Goal: Task Accomplishment & Management: Manage account settings

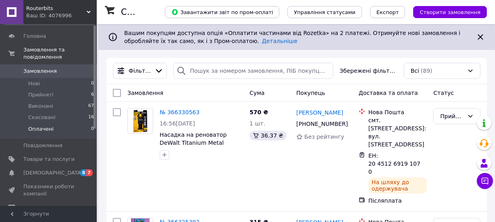
scroll to position [61, 0]
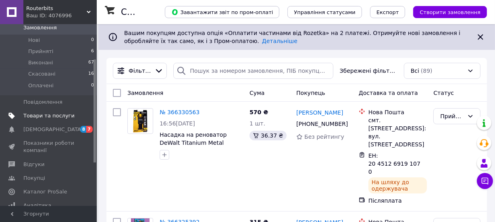
click at [46, 112] on span "Товари та послуги" at bounding box center [48, 115] width 51 height 7
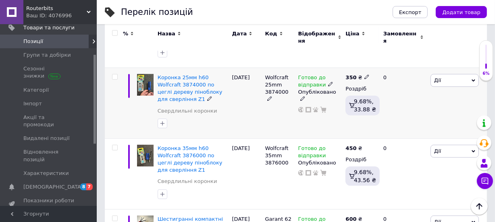
scroll to position [359, 0]
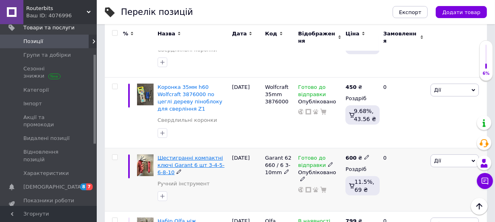
click at [205, 155] on span "Шестигранні компактні ключі Garant 6 шт 3-4-5-6-8-10" at bounding box center [191, 165] width 67 height 21
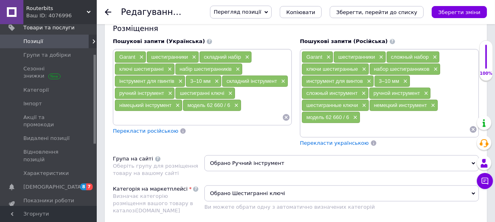
scroll to position [488, 0]
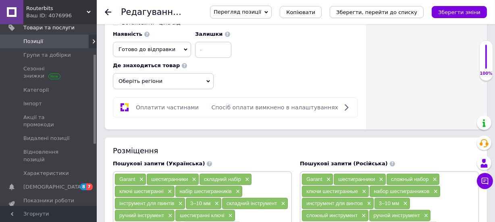
click at [172, 104] on span "Оплатити частинами" at bounding box center [167, 107] width 63 height 6
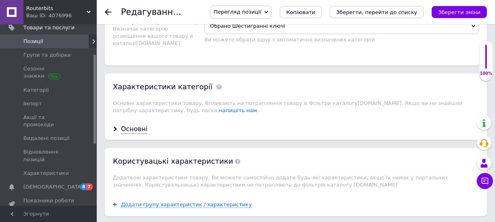
scroll to position [794, 0]
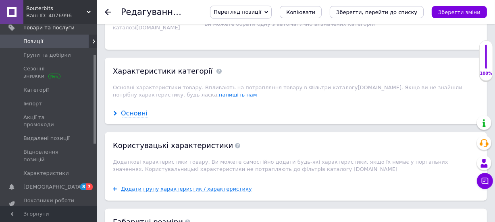
click at [137, 109] on div "Основні" at bounding box center [134, 113] width 27 height 9
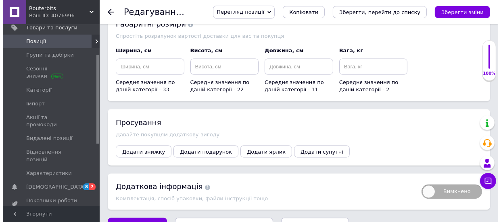
scroll to position [1204, 0]
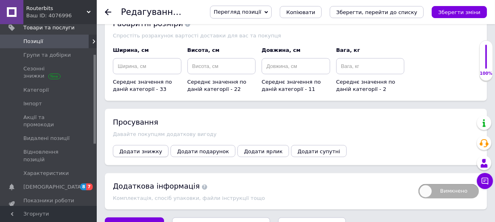
click at [149, 149] on span "Додати знижку" at bounding box center [140, 152] width 43 height 6
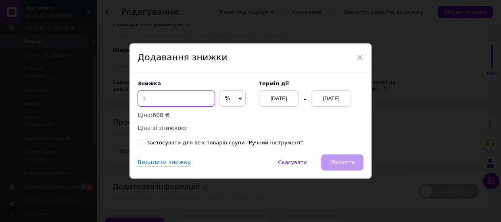
click at [168, 98] on input at bounding box center [175, 99] width 77 height 16
type input "5"
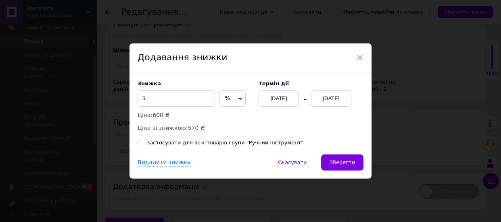
click at [322, 96] on div "[DATE]" at bounding box center [331, 99] width 40 height 16
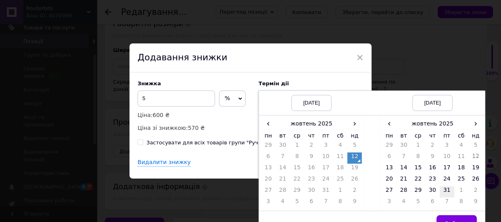
click at [446, 189] on td "31" at bounding box center [446, 192] width 15 height 11
click at [452, 215] on td "Вибрати" at bounding box center [432, 224] width 105 height 25
click at [453, 218] on button "Вибрати" at bounding box center [456, 224] width 40 height 16
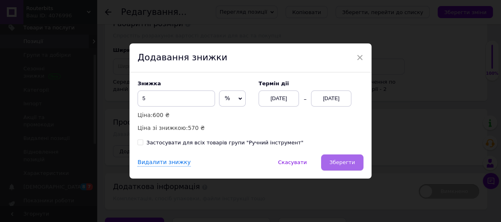
click at [347, 165] on span "Зберегти" at bounding box center [341, 163] width 25 height 6
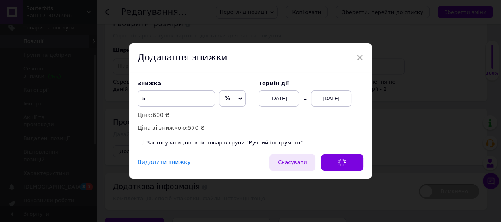
scroll to position [1211, 0]
click at [141, 143] on input "Застосувати для всіх товарів групи "Ручний інструмент"" at bounding box center [139, 142] width 5 height 5
checkbox input "true"
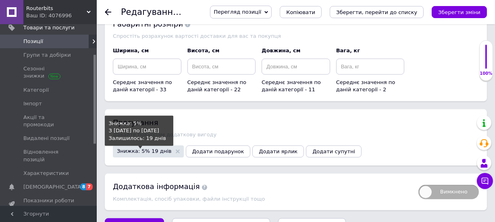
click at [150, 149] on span "Знижка: 5% 19 днів" at bounding box center [144, 151] width 55 height 5
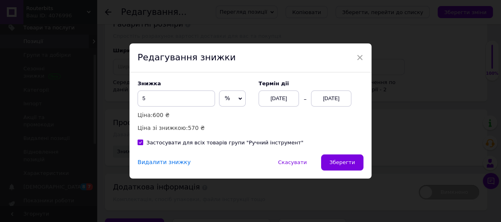
click at [164, 164] on div "Видалити знижку" at bounding box center [163, 163] width 53 height 8
click at [338, 161] on span "Зберегти" at bounding box center [341, 163] width 25 height 6
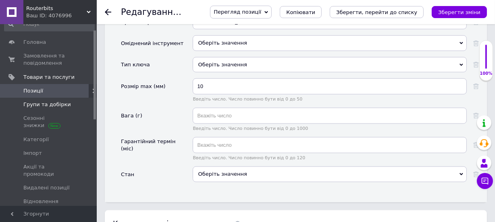
scroll to position [0, 0]
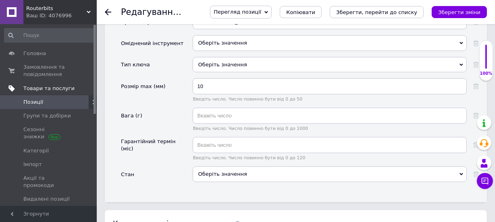
click at [50, 88] on span "Товари та послуги" at bounding box center [48, 88] width 51 height 7
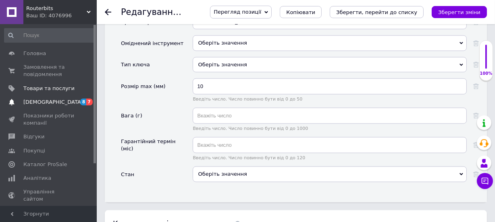
click at [41, 101] on span "[DEMOGRAPHIC_DATA]" at bounding box center [53, 102] width 60 height 7
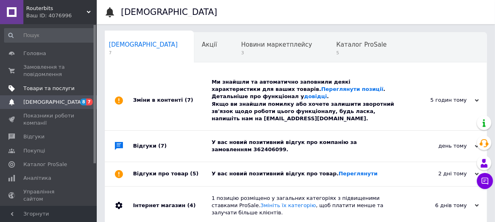
scroll to position [0, 4]
click at [51, 90] on span "Товари та послуги" at bounding box center [48, 88] width 51 height 7
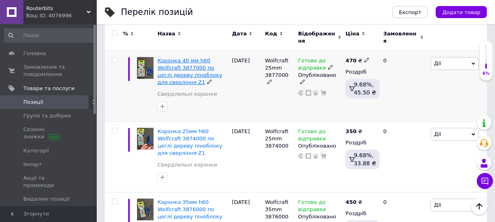
scroll to position [122, 0]
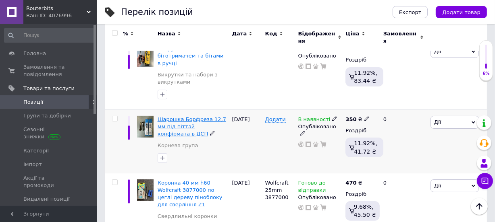
click at [214, 120] on span "Шарошка Борфреза 12,7 мм під піттай конфірмата в ДСП" at bounding box center [192, 126] width 69 height 21
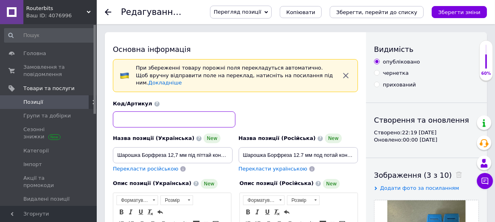
click at [154, 112] on input at bounding box center [174, 120] width 123 height 16
type input "a"
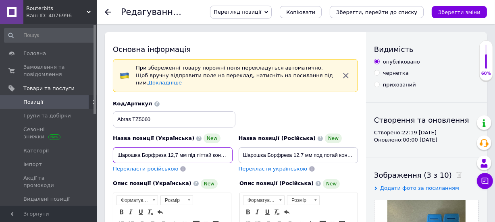
click at [177, 147] on input "Шарошка Борфреза 12,7 мм під піттай конфірмата в ДСП" at bounding box center [173, 155] width 120 height 16
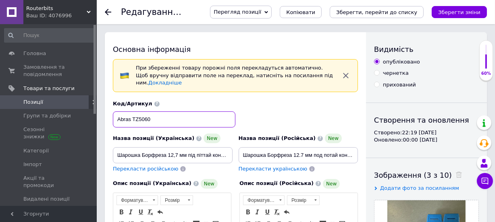
click at [167, 112] on input "Abras TZ5060" at bounding box center [174, 120] width 123 height 16
type input "Abras TZ5060"
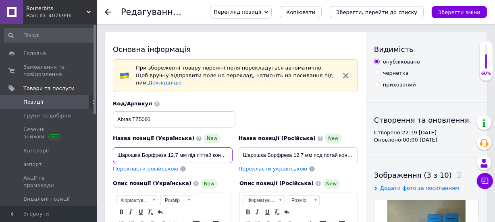
click at [178, 150] on input "Шарошка Борфреза 12,7 мм під піттай конфірмата в ДСП" at bounding box center [173, 155] width 120 height 16
drag, startPoint x: 180, startPoint y: 147, endPoint x: 240, endPoint y: 148, distance: 60.1
click at [240, 148] on div "Назва позиції (Українська) New Шарошка Борфреза 12,7 мм під піттай конфірмата в…" at bounding box center [235, 136] width 251 height 79
click at [197, 148] on input "Шарошка Борфреза 12,7 мм під піттай конфірмата в ДСП" at bounding box center [173, 155] width 120 height 16
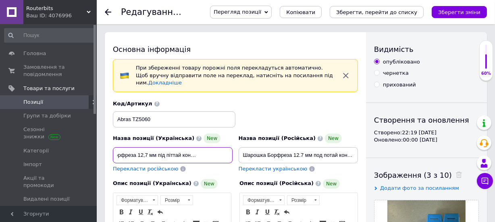
click at [149, 147] on input "Шарошка Борфреза 12,7 мм під піттай конфірмата в ДСП" at bounding box center [173, 155] width 120 height 16
click at [139, 147] on input "Шарошка Борфреза 12,7 h10 L45 d6 мм під піттай конфірмата в ДСП" at bounding box center [173, 155] width 120 height 16
click at [137, 147] on input "Шарошка Борфреза 12,7 h10 L45 d6 мм під піттай конфірмата в ДСП" at bounding box center [173, 155] width 120 height 16
click at [138, 147] on input "Шарошка Борфреза 12,7 h10 L45 d6 мм під піттай конфірмата в ДСП" at bounding box center [173, 155] width 120 height 16
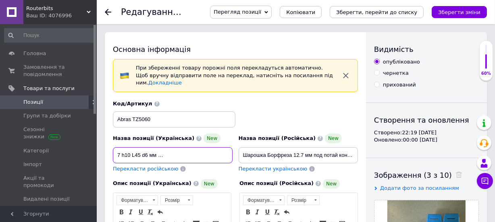
drag, startPoint x: 197, startPoint y: 150, endPoint x: 250, endPoint y: 154, distance: 52.9
click at [252, 154] on div "Назва позиції (Українська) New Шарошка Борфреза D12,7 h10 L45 d6 мм під піттай …" at bounding box center [235, 136] width 251 height 79
type input "Шарошка Борфреза D12,7 h10 L45 d6 мм під піттай конфірмата в ДСП"
click at [159, 166] on span "Перекласти російською" at bounding box center [145, 169] width 65 height 6
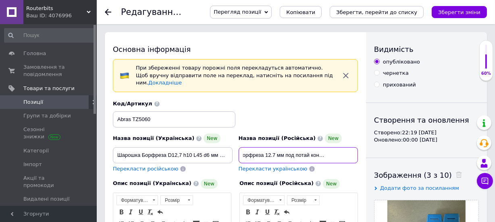
scroll to position [0, 33]
drag, startPoint x: 270, startPoint y: 147, endPoint x: 366, endPoint y: 148, distance: 96.3
click at [334, 148] on input "Шарошка Борфреза 12.7 мм под потай конфирмата в ДСП" at bounding box center [299, 155] width 120 height 16
click at [159, 166] on span "Перекласти російською" at bounding box center [145, 169] width 65 height 6
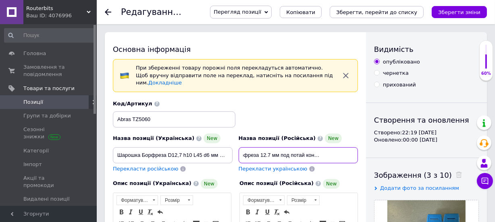
drag, startPoint x: 314, startPoint y: 148, endPoint x: 395, endPoint y: 148, distance: 80.2
click at [165, 166] on span "Перекласти російською" at bounding box center [145, 169] width 65 height 6
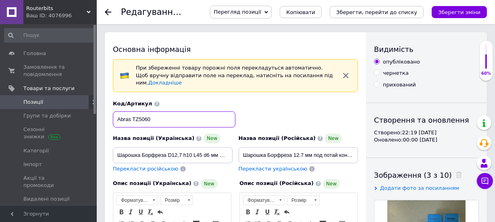
drag, startPoint x: 163, startPoint y: 113, endPoint x: 113, endPoint y: 113, distance: 50.0
click at [113, 113] on input "Abras TZ5060" at bounding box center [174, 120] width 123 height 16
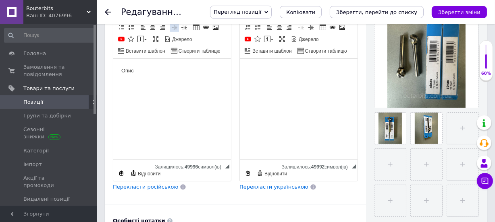
scroll to position [122, 0]
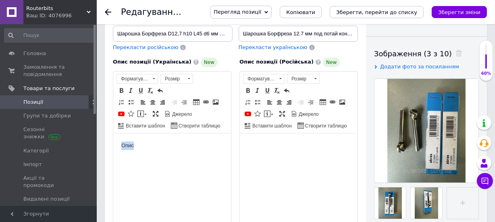
drag, startPoint x: 137, startPoint y: 155, endPoint x: 109, endPoint y: 154, distance: 27.8
click at [113, 154] on html "Опис" at bounding box center [172, 145] width 118 height 25
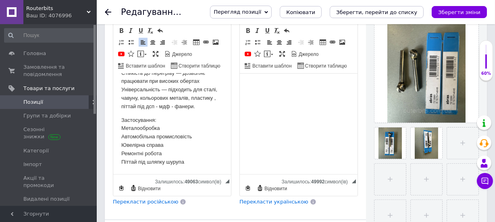
scroll to position [186, 0]
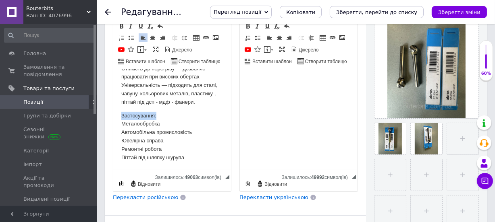
drag, startPoint x: 156, startPoint y: 114, endPoint x: 110, endPoint y: 112, distance: 46.8
click at [113, 112] on html "Abras TZ5060 — це високоякісна борфреза, призначена для ефективної обробки мета…" at bounding box center [172, 2] width 118 height 334
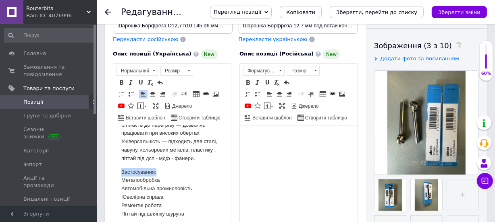
scroll to position [125, 0]
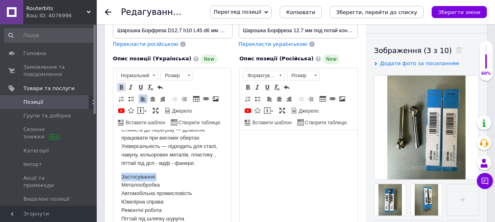
click at [123, 84] on span at bounding box center [121, 87] width 6 height 6
click at [161, 186] on p "Застосування: Металообробка Автомобільна промисловість Ювелірна справа Ремонтні…" at bounding box center [172, 198] width 102 height 50
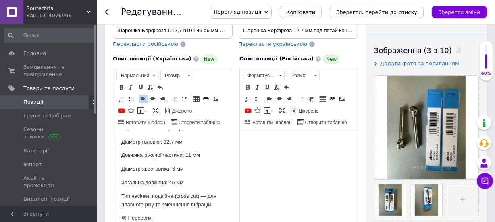
scroll to position [0, 0]
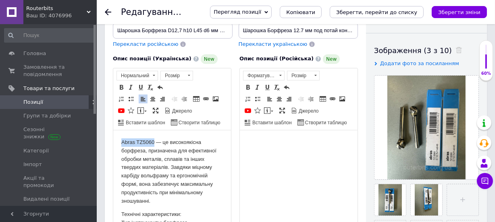
drag, startPoint x: 153, startPoint y: 139, endPoint x: 111, endPoint y: 139, distance: 41.9
click at [123, 83] on link "Жирний Сполучення клавіш Ctrl+B" at bounding box center [121, 87] width 9 height 9
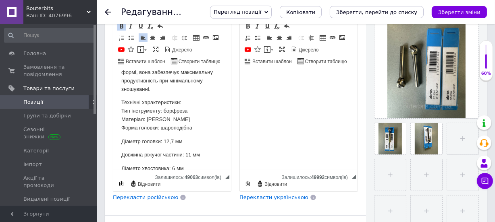
scroll to position [61, 0]
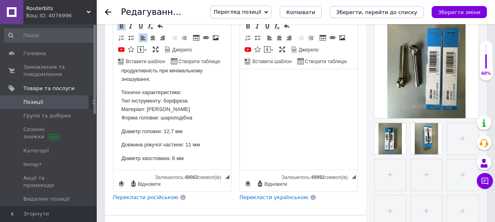
click at [141, 195] on span "Перекласти російською" at bounding box center [145, 198] width 65 height 6
click at [147, 195] on span "Перекласти російською" at bounding box center [145, 198] width 65 height 6
drag, startPoint x: 161, startPoint y: 131, endPoint x: 125, endPoint y: 131, distance: 35.5
click at [128, 131] on p "Діаметр головки: 12,7 мм" at bounding box center [172, 131] width 102 height 8
click at [143, 128] on p "Діаметр головки: 12,7 мм" at bounding box center [172, 131] width 102 height 8
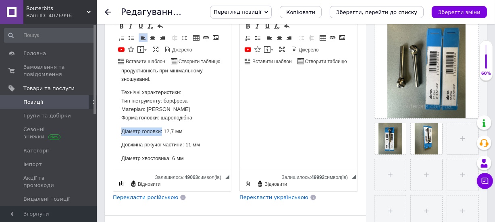
drag, startPoint x: 133, startPoint y: 131, endPoint x: 161, endPoint y: 131, distance: 28.2
click at [161, 131] on html "Abras TZ5060 — це високоякісна борфреза, призначена для ефективної обробки мета…" at bounding box center [172, 175] width 118 height 334
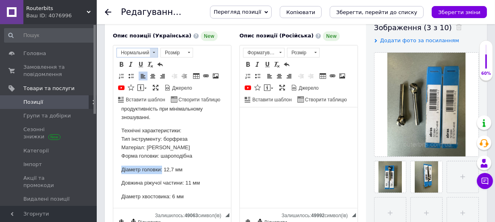
scroll to position [125, 0]
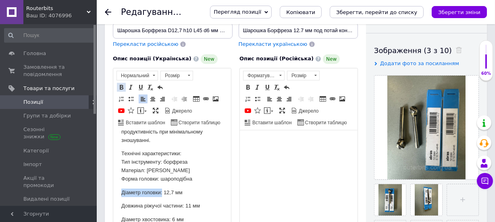
click at [121, 84] on span at bounding box center [121, 87] width 6 height 6
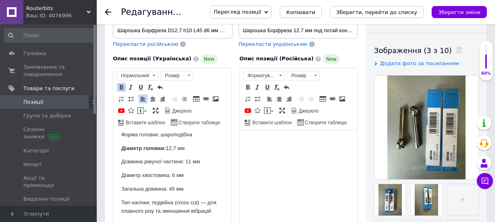
scroll to position [122, 0]
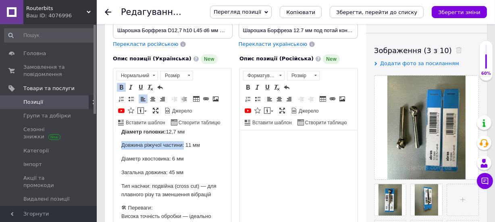
drag, startPoint x: 183, startPoint y: 145, endPoint x: 106, endPoint y: 144, distance: 77.4
click at [113, 144] on html "Abras TZ5060 — це високоякісна борфреза, призначена для ефективної обробки мета…" at bounding box center [172, 175] width 118 height 334
click at [121, 84] on span at bounding box center [121, 87] width 6 height 6
drag, startPoint x: 169, startPoint y: 160, endPoint x: 221, endPoint y: 281, distance: 131.8
click at [113, 160] on html "Abras TZ5060 — це високоякісна борфреза, призначена для ефективної обробки мета…" at bounding box center [172, 175] width 118 height 334
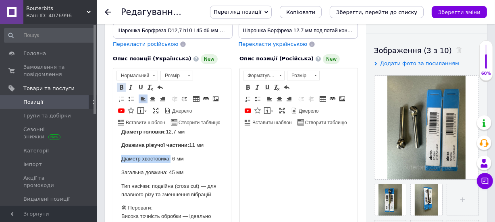
click at [121, 84] on span at bounding box center [121, 87] width 6 height 6
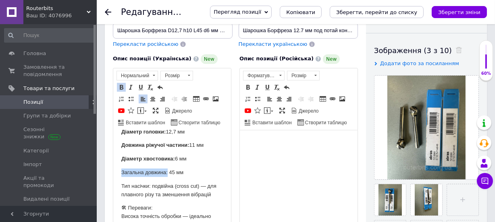
drag, startPoint x: 166, startPoint y: 171, endPoint x: 100, endPoint y: 169, distance: 66.5
click at [113, 169] on html "Abras TZ5060 — це високоякісна борфреза, призначена для ефективної обробки мета…" at bounding box center [172, 175] width 118 height 334
click at [120, 84] on span at bounding box center [121, 87] width 6 height 6
drag, startPoint x: 150, startPoint y: 186, endPoint x: 115, endPoint y: 185, distance: 35.1
click at [116, 185] on html "Abras TZ5060 — це високоякісна борфреза, призначена для ефективної обробки мета…" at bounding box center [172, 175] width 118 height 334
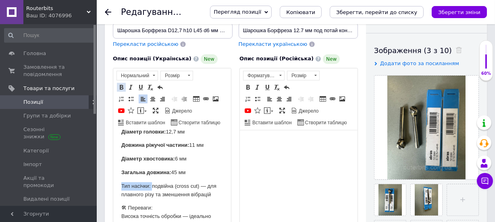
click at [122, 84] on span at bounding box center [121, 87] width 6 height 6
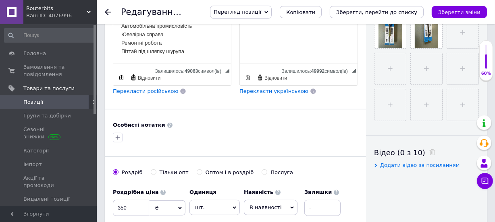
scroll to position [308, 0]
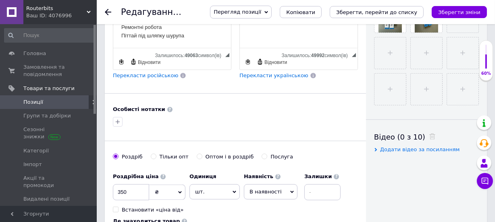
click at [159, 73] on span "Перекласти російською" at bounding box center [145, 76] width 65 height 6
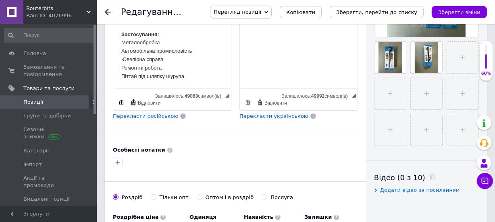
scroll to position [186, 0]
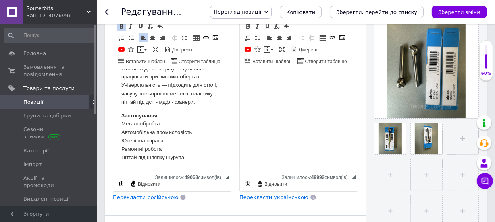
click at [154, 195] on span "Перекласти російською" at bounding box center [145, 198] width 65 height 6
click at [157, 195] on span "Перекласти російською" at bounding box center [145, 198] width 65 height 6
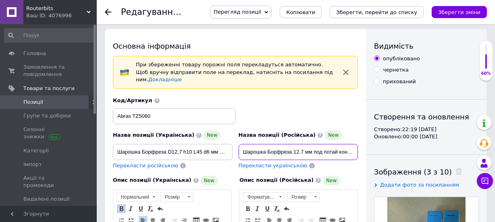
scroll to position [0, 33]
drag, startPoint x: 274, startPoint y: 145, endPoint x: 374, endPoint y: 145, distance: 99.5
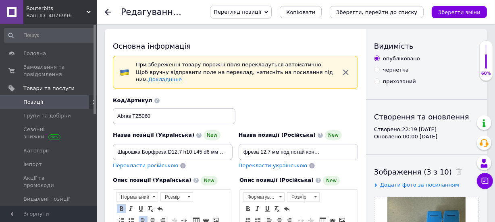
click at [152, 163] on span "Перекласти російською" at bounding box center [145, 166] width 65 height 6
click at [153, 163] on span "Перекласти російською" at bounding box center [145, 166] width 65 height 6
click at [393, 13] on icon "Зберегти, перейти до списку" at bounding box center [376, 12] width 81 height 6
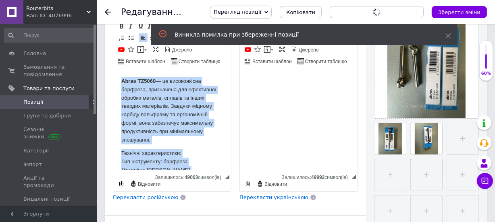
drag, startPoint x: 194, startPoint y: 162, endPoint x: 96, endPoint y: 39, distance: 157.2
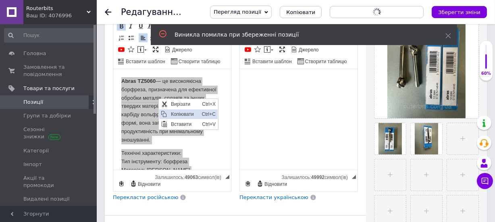
drag, startPoint x: 177, startPoint y: 115, endPoint x: 213, endPoint y: 102, distance: 38.1
click at [177, 115] on span "Копіювати" at bounding box center [183, 115] width 31 height 10
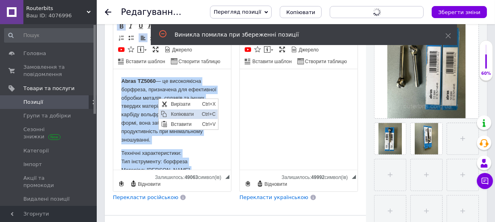
copy body "Lorem IP7913 — do sitametconse adipisci, elitseddoe tem incididunt utlabor etdo…"
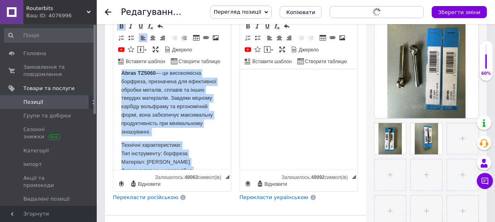
scroll to position [242, 0]
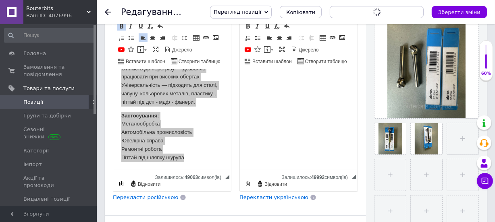
click at [33, 100] on span "Позиції" at bounding box center [33, 102] width 20 height 7
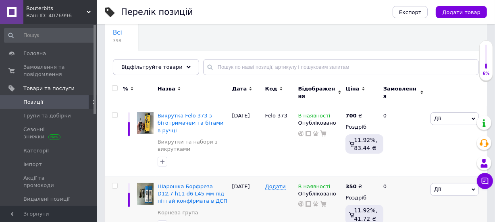
scroll to position [122, 0]
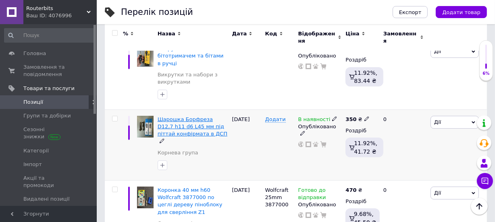
click at [185, 123] on span "Шарошка Борфреза D12,7 h11 d6 L45 мм під піттай конфірмата в ДСП" at bounding box center [193, 126] width 70 height 21
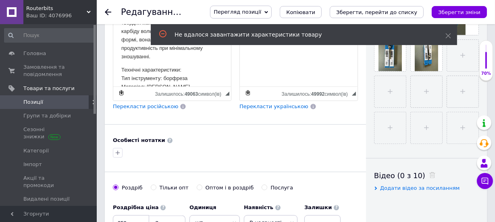
scroll to position [244, 0]
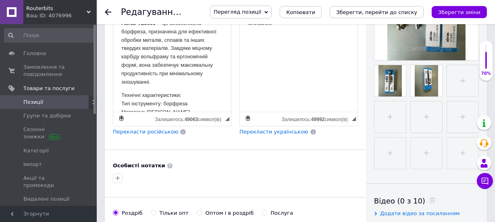
click at [150, 129] on span "Перекласти російською" at bounding box center [145, 132] width 65 height 6
click at [149, 129] on span "Перекласти російською" at bounding box center [145, 132] width 65 height 6
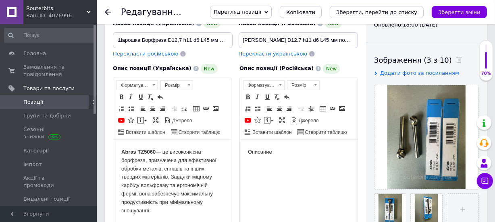
scroll to position [183, 0]
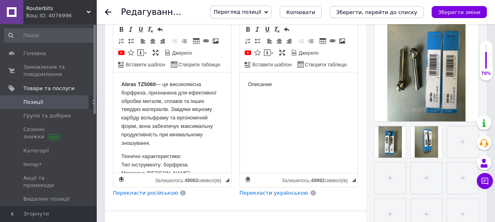
click at [158, 190] on span "Перекласти російською" at bounding box center [145, 193] width 65 height 6
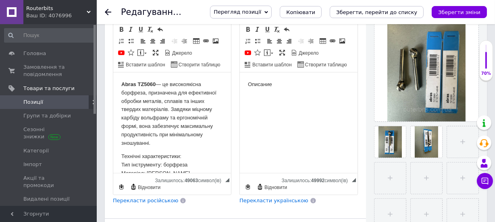
click at [153, 198] on span "Перекласти російською" at bounding box center [145, 201] width 65 height 6
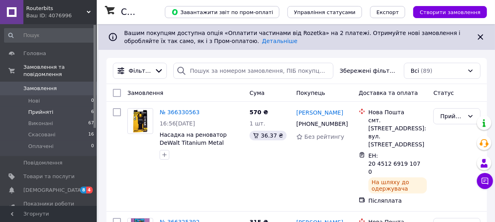
scroll to position [61, 0]
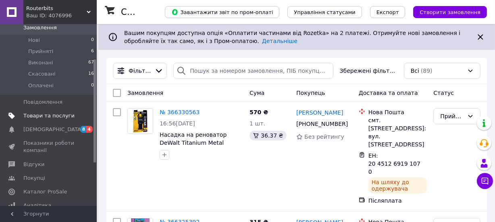
click at [52, 112] on span "Товари та послуги" at bounding box center [48, 115] width 51 height 7
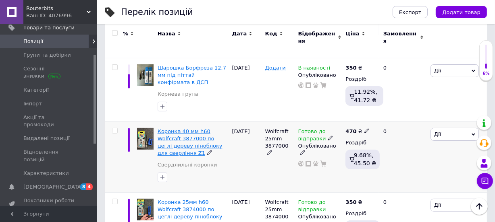
scroll to position [183, 0]
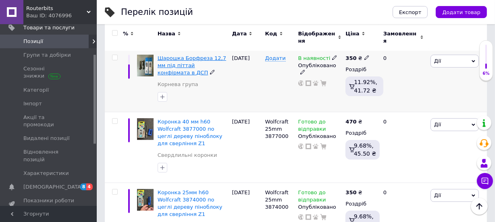
click at [192, 57] on span "Шарошка Борфреза 12,7 мм під піттай конфірмата в ДСП" at bounding box center [192, 65] width 69 height 21
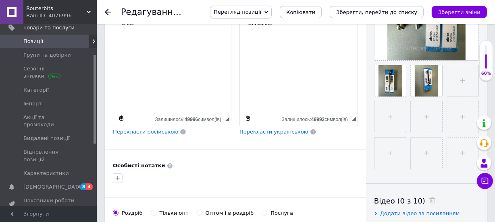
click at [151, 35] on html "Опис" at bounding box center [172, 23] width 118 height 25
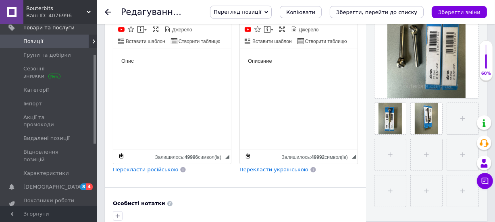
scroll to position [183, 0]
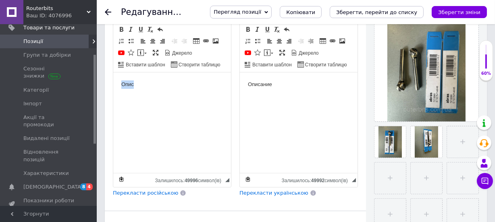
drag, startPoint x: 147, startPoint y: 89, endPoint x: 77, endPoint y: 82, distance: 70.1
click at [113, 82] on html "Опис" at bounding box center [172, 84] width 118 height 25
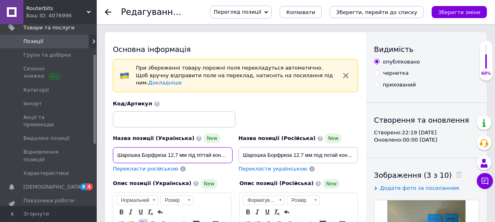
scroll to position [0, 30]
drag, startPoint x: 128, startPoint y: 148, endPoint x: 231, endPoint y: 149, distance: 103.2
click at [231, 149] on input "Шарошка Борфреза 12,7 мм під піттай конфірмата в ДСП" at bounding box center [173, 155] width 120 height 16
click at [178, 149] on input "Шарошка Борфреза 12,7 мм під піттай конфірмата в ДСП" at bounding box center [173, 155] width 120 height 16
click at [158, 147] on input "Шарошка Борфреза 12,7 мм під піттай конфірмата в ДСП" at bounding box center [173, 155] width 120 height 16
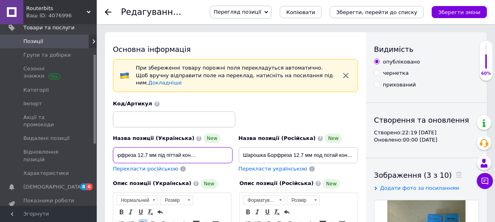
click at [138, 147] on input "Шарошка Борфреза 12,7 мм під піттай конфірмата в ДСП" at bounding box center [173, 155] width 120 height 16
drag, startPoint x: 198, startPoint y: 147, endPoint x: 226, endPoint y: 147, distance: 27.8
click at [226, 147] on input "Шарошка Борфреза D12,7 мм під піттай конфірмата в ДСП" at bounding box center [173, 155] width 120 height 16
click at [208, 148] on input "Шарошка Борфреза D12,7 мм під піттай конфірмата в ДСП" at bounding box center [173, 155] width 120 height 16
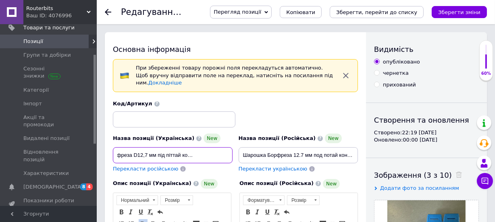
click at [172, 147] on input "Шарошка Борфреза D12,7 мм під піттай конфірмата в ДСП" at bounding box center [173, 155] width 120 height 16
drag, startPoint x: 180, startPoint y: 147, endPoint x: 160, endPoint y: 147, distance: 19.3
click at [160, 147] on input "Шарошка Борфреза D12,7 мм під пітай конфірмата в ДСП" at bounding box center [173, 155] width 120 height 16
drag, startPoint x: 156, startPoint y: 149, endPoint x: 239, endPoint y: 150, distance: 83.4
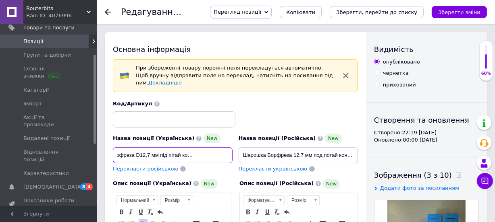
click at [239, 150] on div "Назва позиції (Українська) New Шарошка Борфреза D12,7 мм під пітай конфірмата в…" at bounding box center [235, 136] width 251 height 79
click at [160, 147] on input "Шарошка Борфреза D12,7 мм під пітай конфірмата в ДСП" at bounding box center [173, 155] width 120 height 16
click at [175, 147] on input "Шарошка Борфреза D12,7 мм під пітай конфірмата в ДСП" at bounding box center [173, 155] width 120 height 16
drag, startPoint x: 199, startPoint y: 147, endPoint x: 242, endPoint y: 149, distance: 42.7
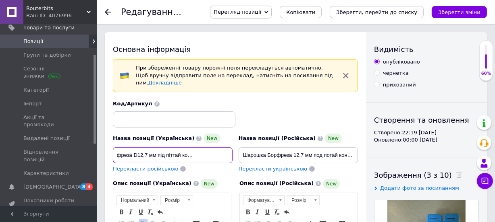
click at [242, 149] on div "Назва позиції (Українська) New Шарошка Борфреза D12,7 мм під піттай конфірмата …" at bounding box center [235, 136] width 251 height 79
click at [197, 147] on input "Шарошка Борфреза D12,7 мм під піттай конфірмата в ДСП" at bounding box center [173, 155] width 120 height 16
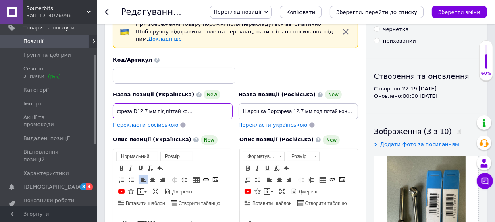
scroll to position [61, 0]
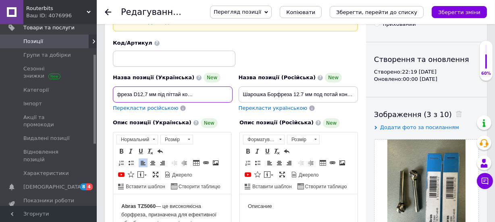
click at [149, 87] on input "Шарошка Борфреза D12,7 мм під піттай конфірмата в ДСП" at bounding box center [173, 95] width 120 height 16
type input "Шарошка Борфреза D12,7 h11 d6 L45 мм під піттай конфірмата в ДСП"
click at [154, 105] on span "Перекласти російською" at bounding box center [145, 108] width 65 height 6
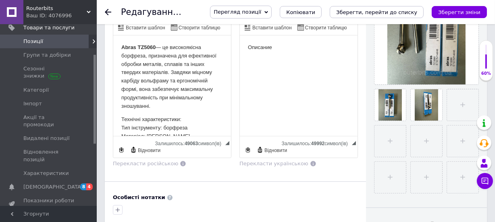
scroll to position [244, 0]
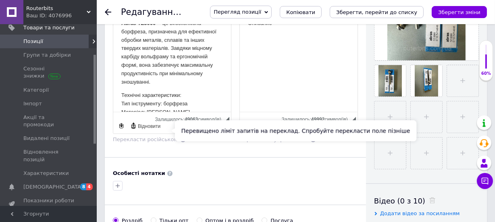
click at [142, 137] on span "Перекласти російською" at bounding box center [145, 140] width 65 height 6
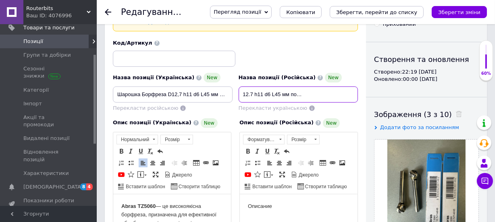
scroll to position [0, 54]
drag, startPoint x: 250, startPoint y: 87, endPoint x: 364, endPoint y: 88, distance: 113.7
click at [330, 87] on input "Шарошка Борфреза D12.7 h11 d6 L45 мм под потай конфета в ДСП" at bounding box center [299, 95] width 120 height 16
drag, startPoint x: 334, startPoint y: 86, endPoint x: 322, endPoint y: 85, distance: 12.2
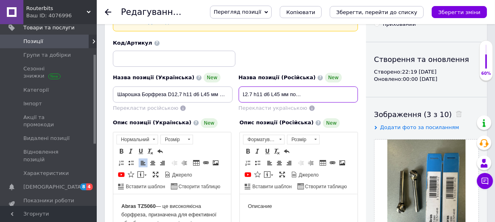
click at [322, 87] on input "Шарошка Борфреза D12.7 h11 d6 L45 мм под потай конфета в ДСП" at bounding box center [299, 95] width 120 height 16
drag, startPoint x: 298, startPoint y: 88, endPoint x: 362, endPoint y: 88, distance: 64.5
click at [342, 88] on input "[PERSON_NAME] D12.7 h11 d6 L45 мм под потай конфирмата в ДСП" at bounding box center [299, 95] width 120 height 16
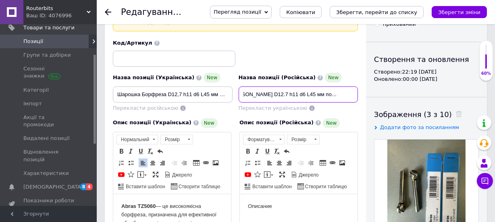
scroll to position [0, 0]
drag, startPoint x: 349, startPoint y: 85, endPoint x: 230, endPoint y: 85, distance: 119.3
click at [226, 85] on div "Назва позиції (Українська) New Шарошка Борфреза D12,7 h11 d6 L45 мм під піттай …" at bounding box center [235, 75] width 251 height 79
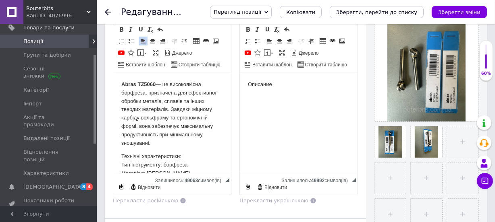
scroll to position [305, 0]
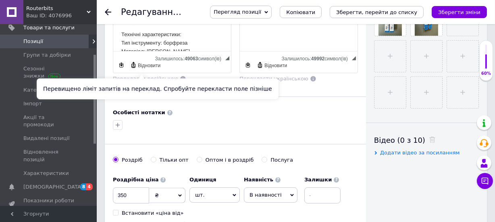
type input "[PERSON_NAME] D12.7 h11 d6 L45 мм под потай конфирмата в ДСП"
click at [158, 76] on span "Перекласти російською" at bounding box center [145, 79] width 65 height 6
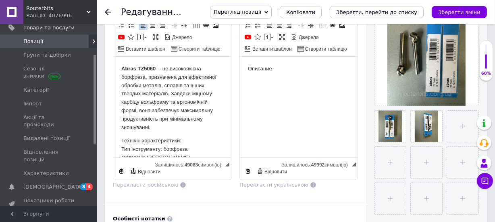
scroll to position [183, 0]
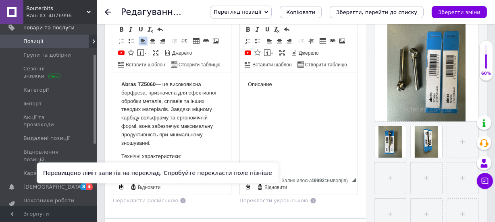
click at [139, 198] on span "Перекласти російською" at bounding box center [145, 201] width 65 height 6
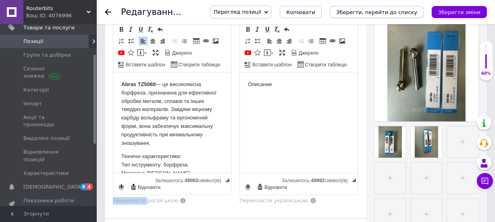
click at [400, 10] on icon "Зберегти, перейти до списку" at bounding box center [376, 12] width 81 height 6
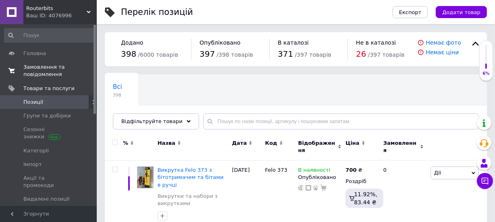
click at [40, 71] on span "Замовлення та повідомлення" at bounding box center [48, 71] width 51 height 15
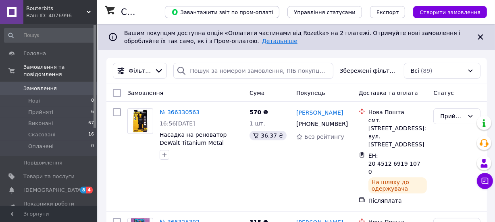
click at [262, 40] on link "Детальніше" at bounding box center [279, 41] width 35 height 6
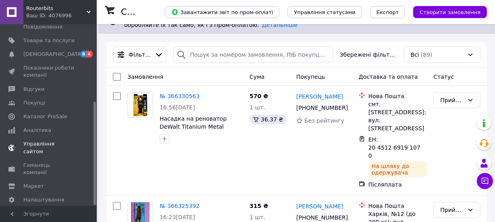
scroll to position [61, 0]
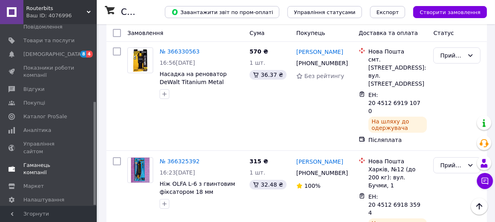
click at [47, 162] on span "Гаманець компанії" at bounding box center [48, 169] width 51 height 15
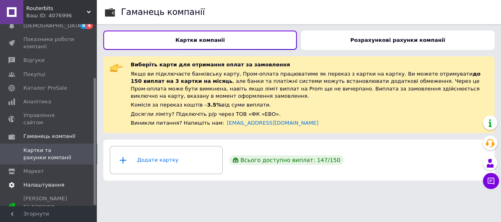
click at [48, 182] on span "Налаштування" at bounding box center [43, 185] width 41 height 7
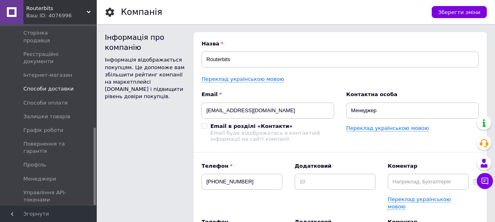
click at [56, 85] on span "Способи доставки" at bounding box center [48, 88] width 50 height 7
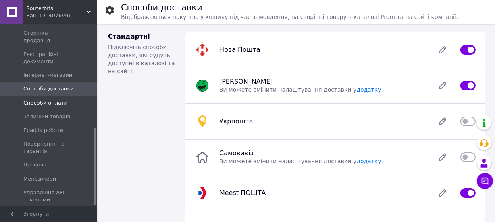
click at [55, 100] on span "Способи оплати" at bounding box center [45, 103] width 44 height 7
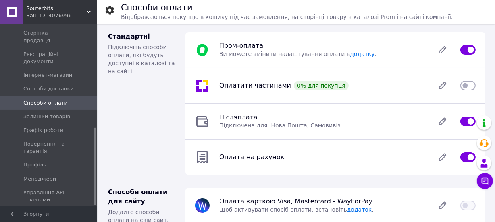
click at [468, 85] on input "checkbox" at bounding box center [467, 86] width 15 height 8
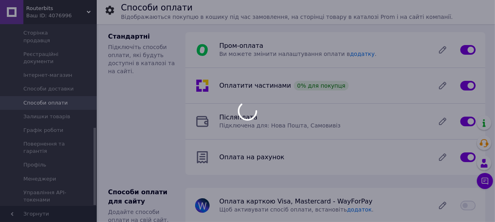
checkbox input "false"
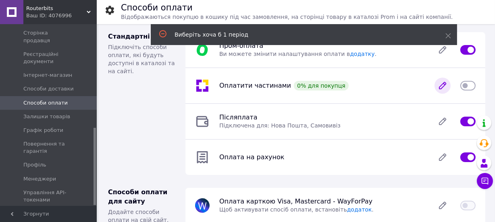
click at [441, 86] on icon at bounding box center [442, 86] width 6 height 6
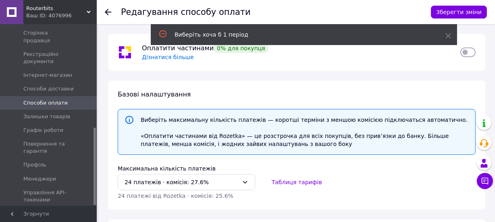
scroll to position [61, 0]
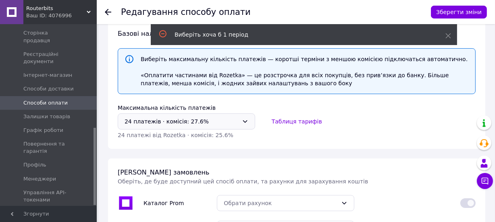
click at [230, 123] on div "24 платежів ⋅ комісія: 27.6%" at bounding box center [182, 121] width 114 height 9
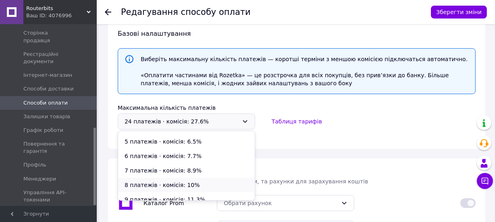
scroll to position [0, 0]
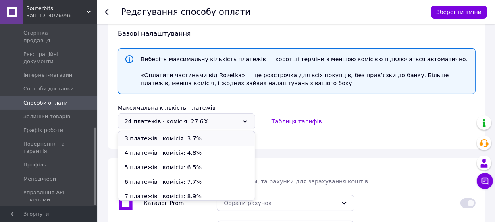
click at [183, 139] on li "3 платежів ⋅ комісія: 3.7%" at bounding box center [186, 138] width 137 height 15
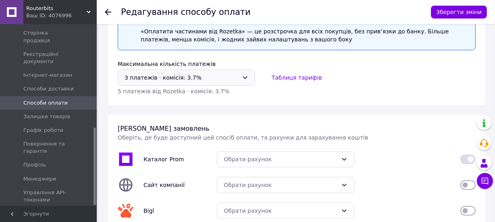
scroll to position [122, 0]
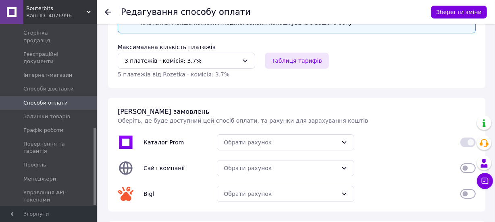
click at [293, 61] on button "Таблиця тарифів" at bounding box center [297, 61] width 64 height 16
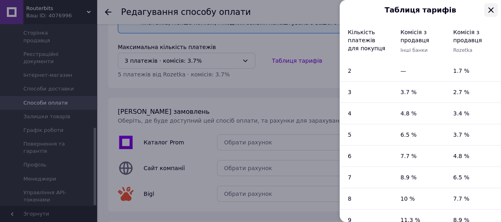
click at [489, 11] on icon "Закрыть" at bounding box center [490, 9] width 5 height 5
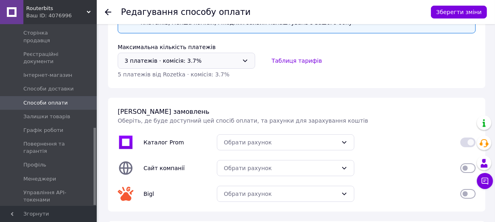
click at [214, 58] on div "3 платежів ⋅ комісія: 3.7%" at bounding box center [182, 60] width 114 height 9
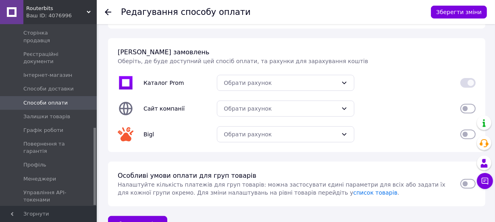
scroll to position [183, 0]
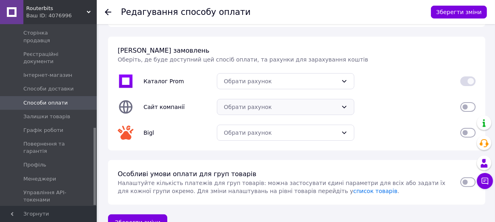
click at [252, 111] on div "Обрати рахунок" at bounding box center [285, 107] width 137 height 16
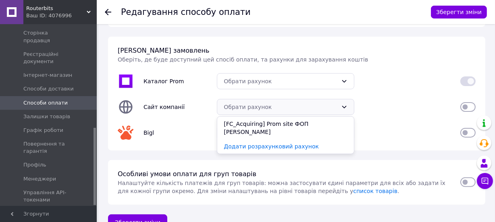
click at [254, 107] on div "Обрати рахунок" at bounding box center [281, 107] width 114 height 9
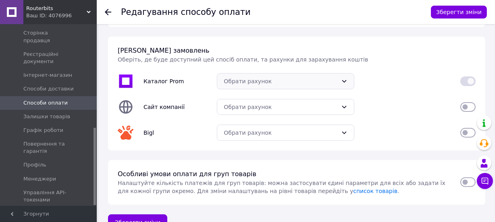
click at [249, 80] on div "Обрати рахунок" at bounding box center [281, 81] width 114 height 9
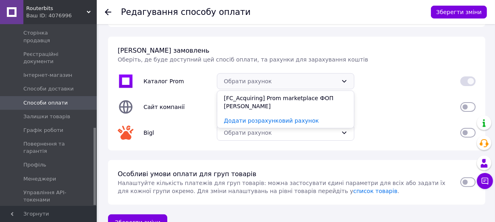
click at [249, 80] on div "Обрати рахунок" at bounding box center [281, 81] width 114 height 9
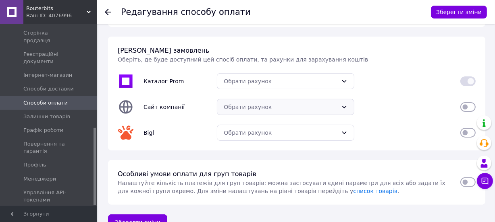
click at [247, 104] on div "Обрати рахунок" at bounding box center [281, 107] width 114 height 9
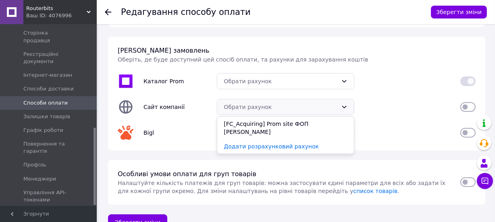
click at [247, 104] on div "Обрати рахунок" at bounding box center [281, 107] width 114 height 9
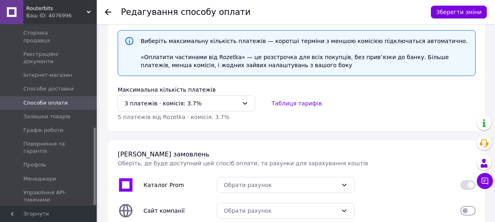
scroll to position [79, 0]
click at [234, 102] on div "3 платежів ⋅ комісія: 3.7%" at bounding box center [182, 104] width 114 height 9
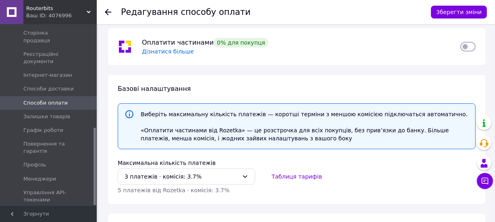
scroll to position [0, 0]
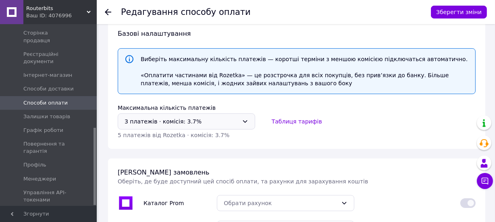
click at [224, 125] on div "3 платежів ⋅ комісія: 3.7%" at bounding box center [182, 121] width 114 height 9
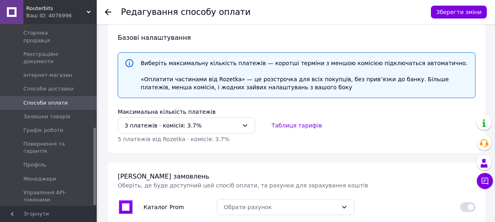
scroll to position [122, 0]
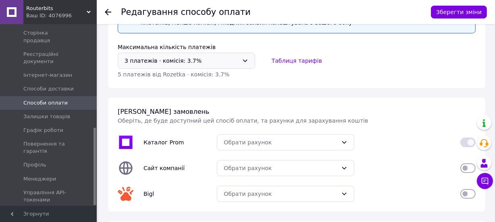
click at [234, 58] on div "3 платежів ⋅ комісія: 3.7%" at bounding box center [182, 60] width 114 height 9
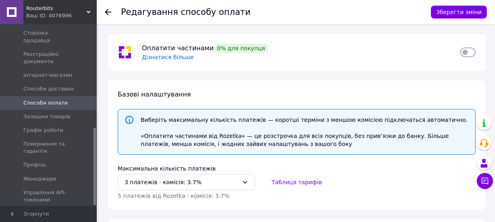
scroll to position [61, 0]
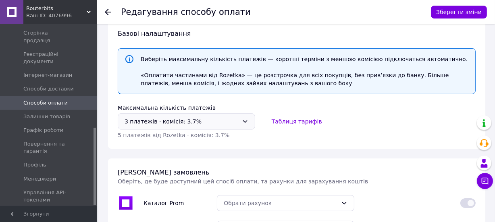
click at [247, 121] on icon at bounding box center [245, 121] width 4 height 2
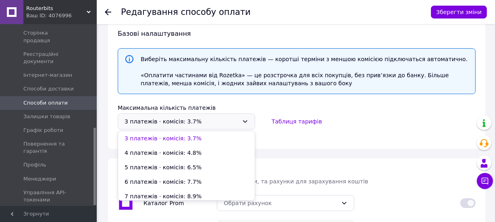
click at [247, 121] on icon at bounding box center [245, 121] width 4 height 2
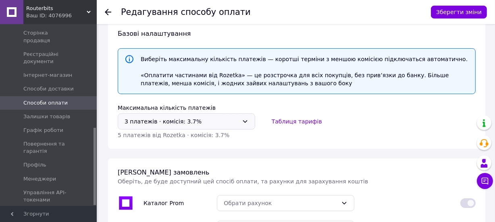
click at [247, 121] on icon at bounding box center [245, 121] width 4 height 2
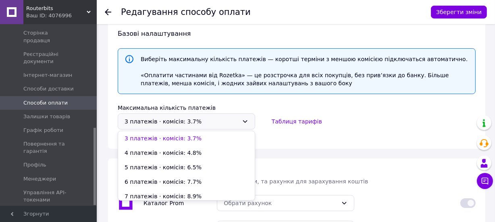
click at [262, 107] on div "Максимальна кількість платежів" at bounding box center [297, 108] width 368 height 10
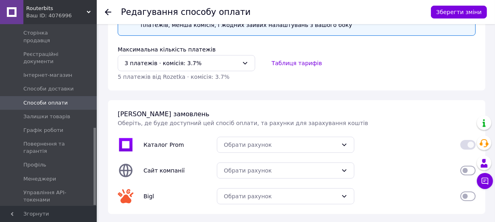
scroll to position [183, 0]
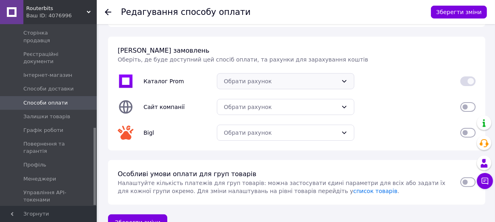
click at [305, 85] on div "Обрати рахунок" at bounding box center [281, 81] width 114 height 9
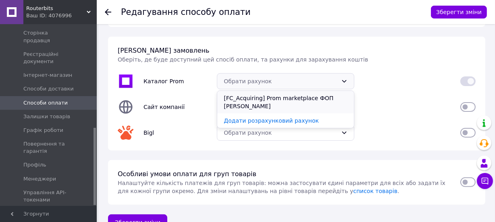
click at [278, 99] on li "[FC_Acquiring] Prom marketplace ФОП Пилипенко Ігор Сергійович" at bounding box center [285, 102] width 137 height 23
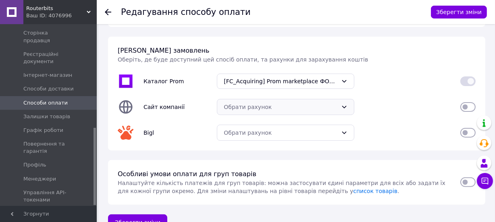
click at [274, 100] on div "Обрати рахунок" at bounding box center [285, 107] width 137 height 16
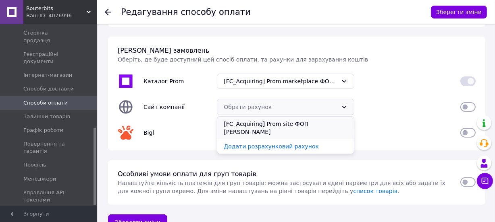
click at [268, 125] on li "[FC_Acquiring] Prom site ФОП Пилипенко Ігор Сергійович" at bounding box center [285, 128] width 137 height 23
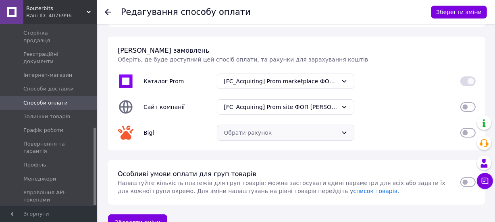
click at [278, 125] on div "Обрати рахунок" at bounding box center [285, 133] width 137 height 16
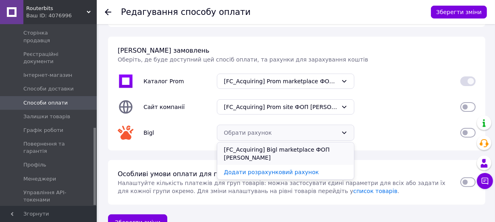
click at [276, 146] on li "[FC_Acquiring] Bigl marketplace ФОП Пилипенко Ігор Сергійович" at bounding box center [285, 154] width 137 height 23
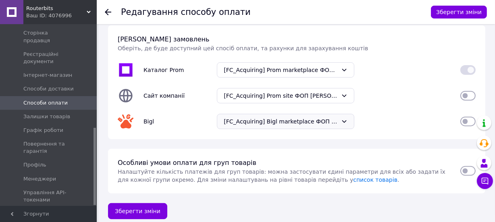
scroll to position [201, 0]
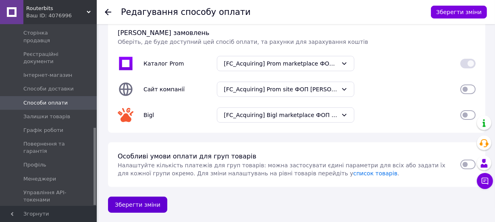
click at [150, 205] on button "Зберегти зміни" at bounding box center [137, 205] width 59 height 16
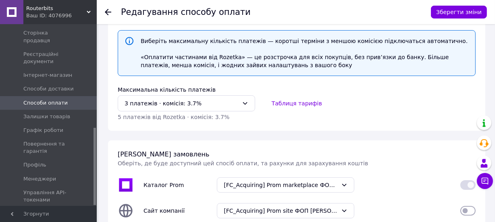
scroll to position [79, 0]
click at [239, 105] on div "3 платежів ⋅ комісія: 3.7%" at bounding box center [186, 104] width 137 height 16
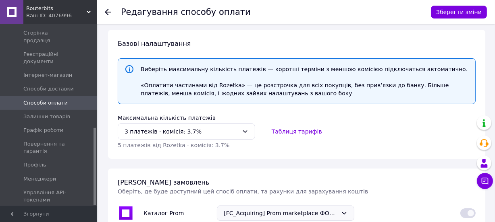
scroll to position [122, 0]
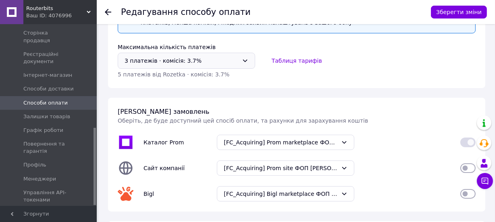
click at [237, 62] on div "3 платежів ⋅ комісія: 3.7%" at bounding box center [182, 60] width 114 height 9
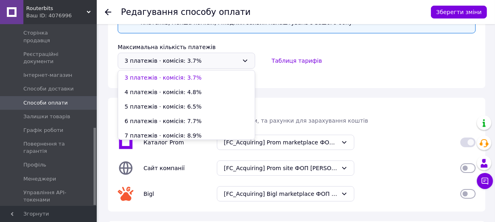
click at [237, 62] on div "3 платежів ⋅ комісія: 3.7%" at bounding box center [182, 60] width 114 height 9
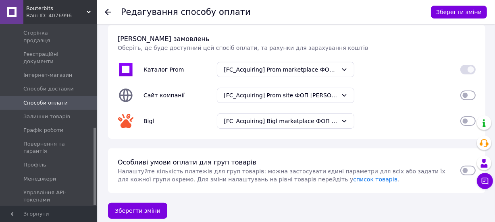
scroll to position [201, 0]
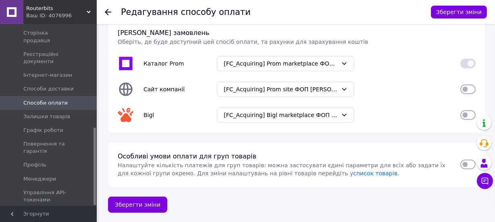
click at [467, 91] on input "checkbox" at bounding box center [467, 89] width 15 height 8
checkbox input "true"
click at [468, 112] on input "checkbox" at bounding box center [467, 115] width 15 height 8
checkbox input "true"
click at [151, 207] on button "Зберегти зміни" at bounding box center [137, 205] width 59 height 16
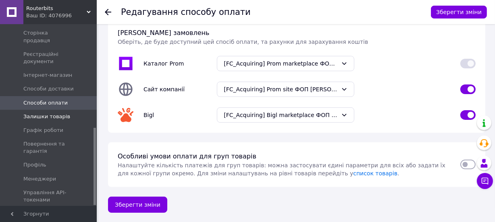
click at [46, 113] on span "Залишки товарів" at bounding box center [46, 116] width 47 height 7
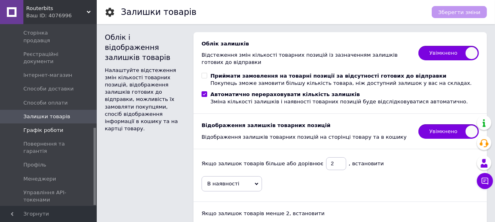
click at [54, 127] on span "Графік роботи" at bounding box center [43, 130] width 40 height 7
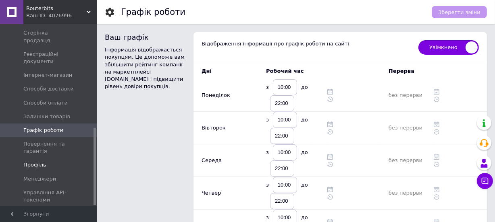
click at [36, 162] on span "Профіль" at bounding box center [34, 165] width 23 height 7
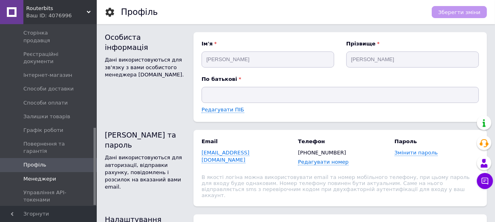
click at [42, 176] on span "Менеджери" at bounding box center [39, 179] width 33 height 7
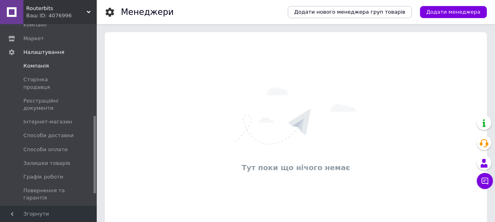
scroll to position [181, 0]
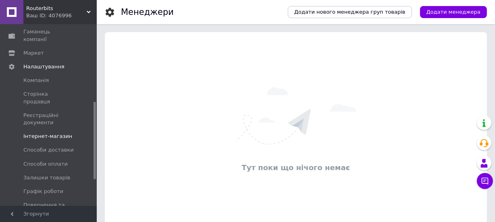
click at [52, 133] on span "Інтернет-магазин" at bounding box center [47, 136] width 49 height 7
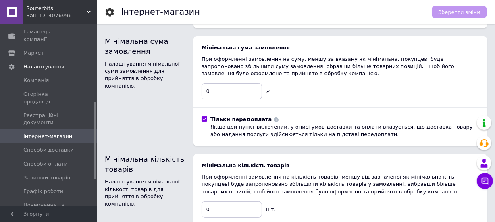
scroll to position [183, 0]
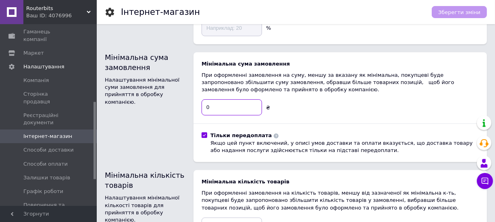
click at [223, 105] on input "0" at bounding box center [231, 108] width 60 height 16
click at [205, 136] on input "Тільки передоплата Якщо цей пункт включений, у описі умов доставки та оплати вк…" at bounding box center [203, 135] width 5 height 5
checkbox input "false"
click at [231, 112] on input "0" at bounding box center [231, 108] width 60 height 16
drag, startPoint x: 239, startPoint y: 110, endPoint x: 193, endPoint y: 109, distance: 45.5
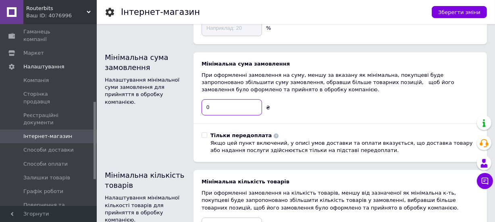
click at [185, 110] on div "Мінімальна сума замовлення Налаштування мінімальної суми замовлення для прийнят…" at bounding box center [296, 107] width 382 height 110
type input "200"
click at [204, 137] on input "Тільки передоплата Якщо цей пункт включений, у описі умов доставки та оплати вк…" at bounding box center [203, 135] width 5 height 5
checkbox input "true"
drag, startPoint x: 229, startPoint y: 108, endPoint x: 187, endPoint y: 108, distance: 42.3
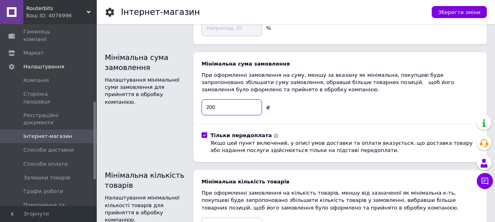
click at [185, 108] on div "Мінімальна сума замовлення Налаштування мінімальної суми замовлення для прийнят…" at bounding box center [296, 107] width 382 height 110
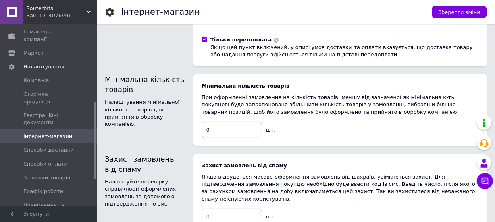
scroll to position [157, 0]
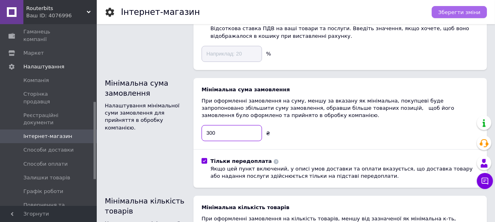
type input "300"
click at [452, 10] on span "Зберегти зміни" at bounding box center [459, 12] width 42 height 6
